Goal: Book appointment/travel/reservation

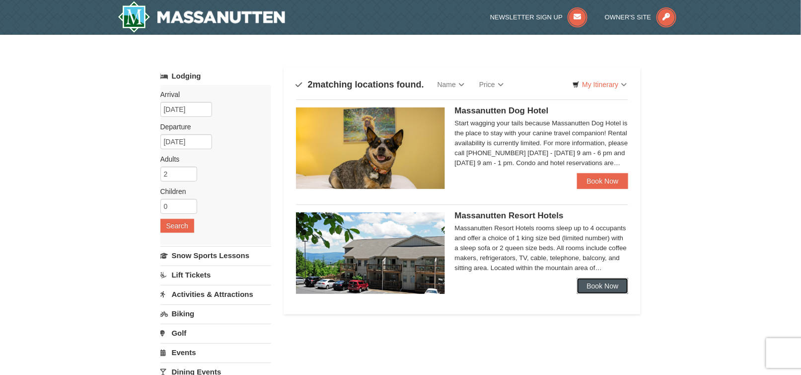
click at [602, 288] on link "Book Now" at bounding box center [603, 286] width 52 height 16
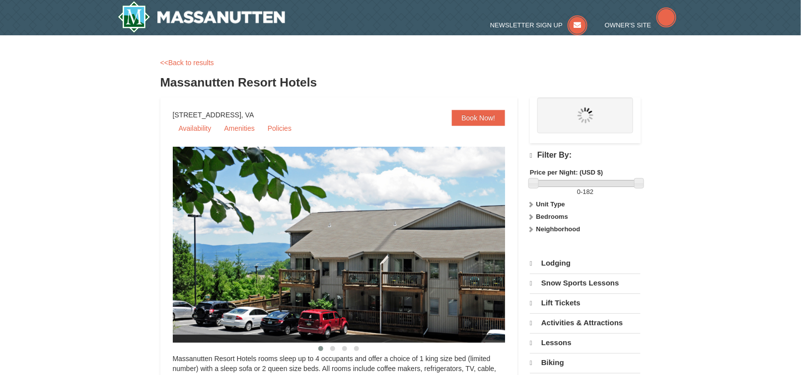
select select "9"
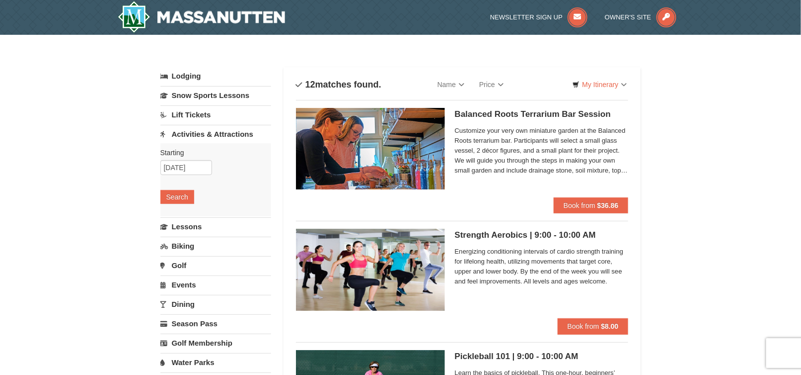
select select "9"
